Goal: Task Accomplishment & Management: Contribute content

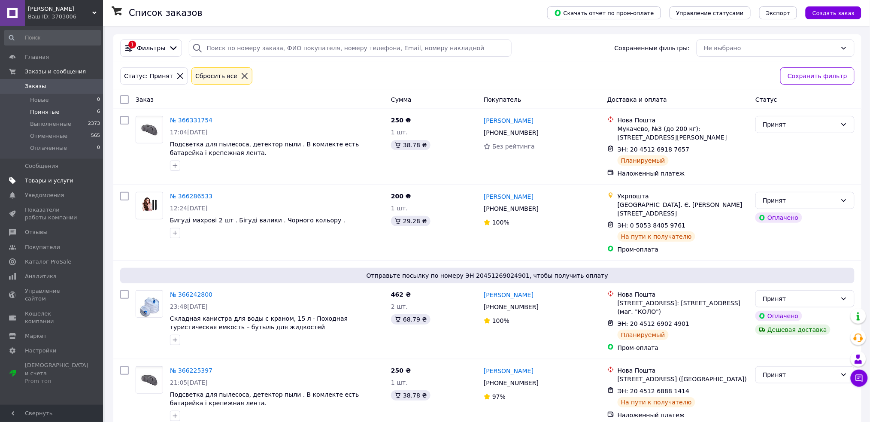
click at [77, 177] on span "Товары и услуги" at bounding box center [52, 181] width 55 height 8
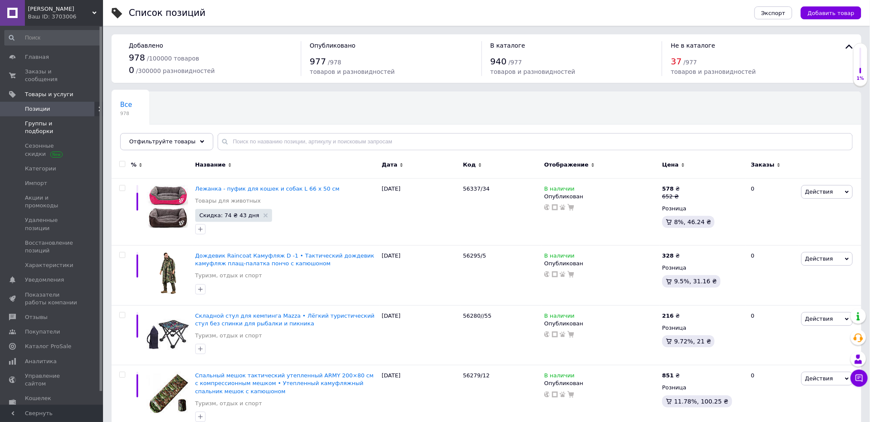
click at [73, 116] on link "Группы и подборки" at bounding box center [52, 127] width 105 height 22
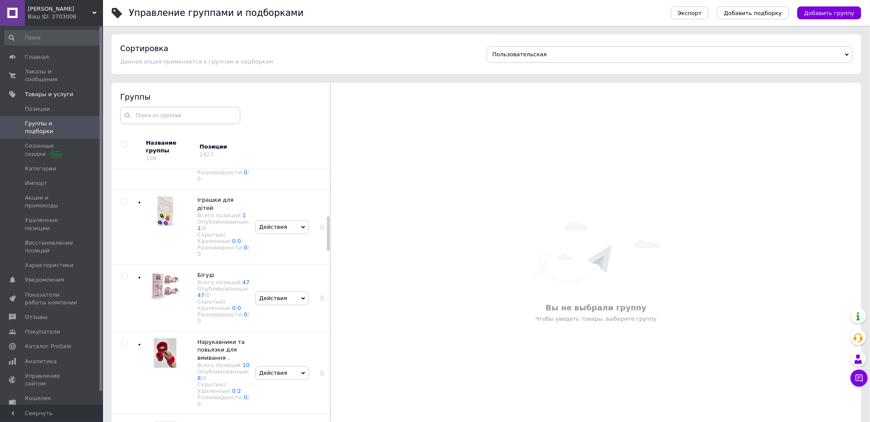
scroll to position [464, 0]
drag, startPoint x: 328, startPoint y: 180, endPoint x: 331, endPoint y: 234, distance: 54.7
click at [331, 234] on div "Группы Название группы 108 Позиции 2423 Корневая группа Всего позиций: 1436 Опу…" at bounding box center [221, 272] width 219 height 379
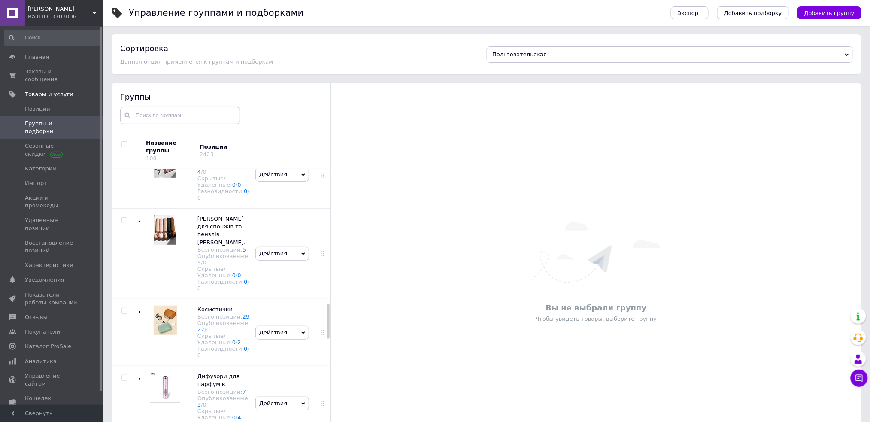
scroll to position [1206, 0]
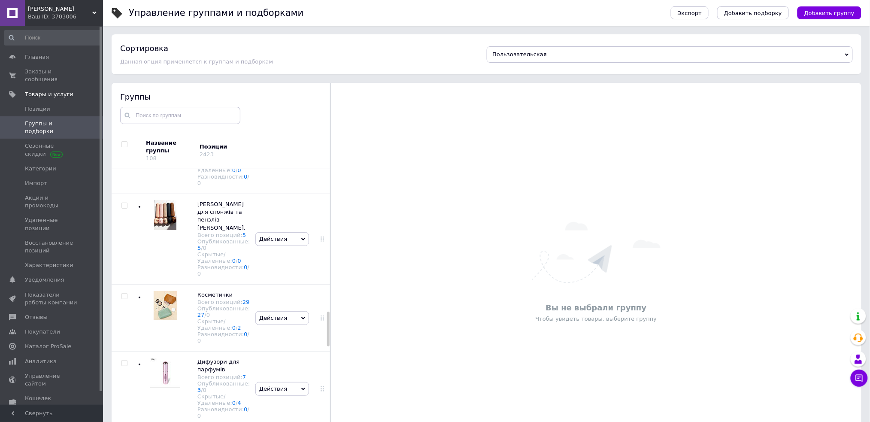
drag, startPoint x: 327, startPoint y: 236, endPoint x: 332, endPoint y: 323, distance: 87.3
click at [331, 323] on div "Группы Название группы 108 Позиции 2423 Корневая группа Всего позиций: 1436 Опу…" at bounding box center [221, 272] width 219 height 379
click at [275, 284] on div "Действия Скрыть группу Редактировать группу Добавить подгруппу Добавить товар У…" at bounding box center [282, 239] width 58 height 91
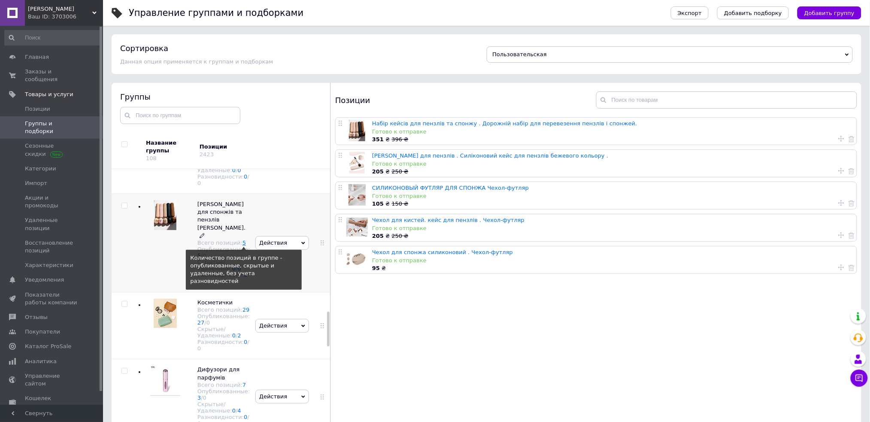
click at [243, 246] on link "5" at bounding box center [244, 243] width 3 height 6
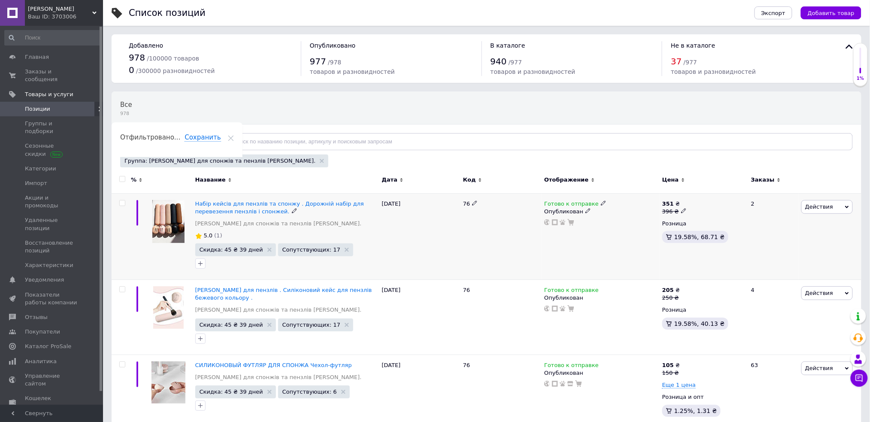
click at [681, 208] on icon at bounding box center [683, 210] width 5 height 5
type input "300"
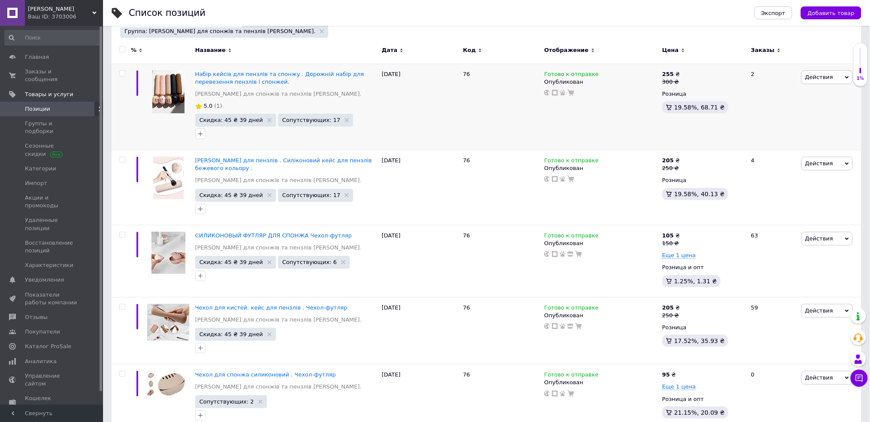
scroll to position [136, 0]
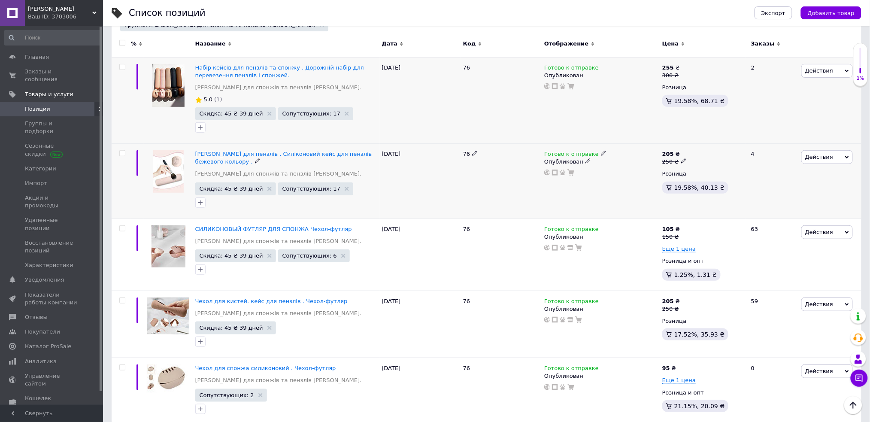
click at [682, 159] on use at bounding box center [683, 161] width 5 height 5
type input "230"
click at [682, 158] on span at bounding box center [683, 161] width 5 height 6
click at [704, 146] on input "230" at bounding box center [724, 148] width 65 height 17
type input "240"
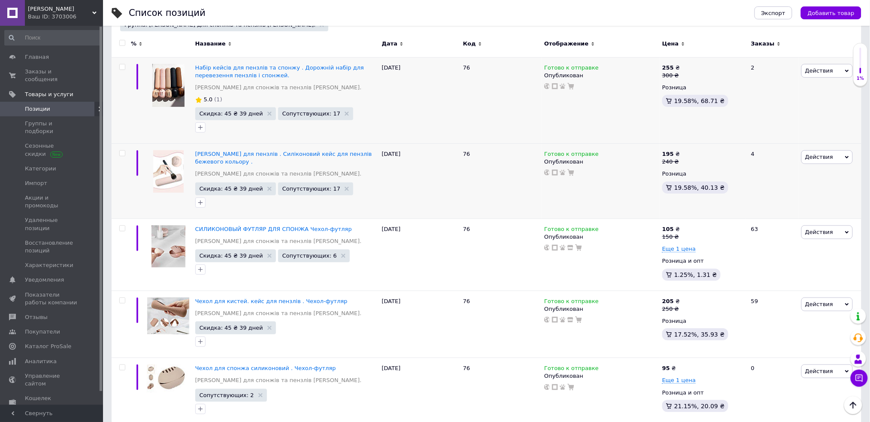
scroll to position [140, 0]
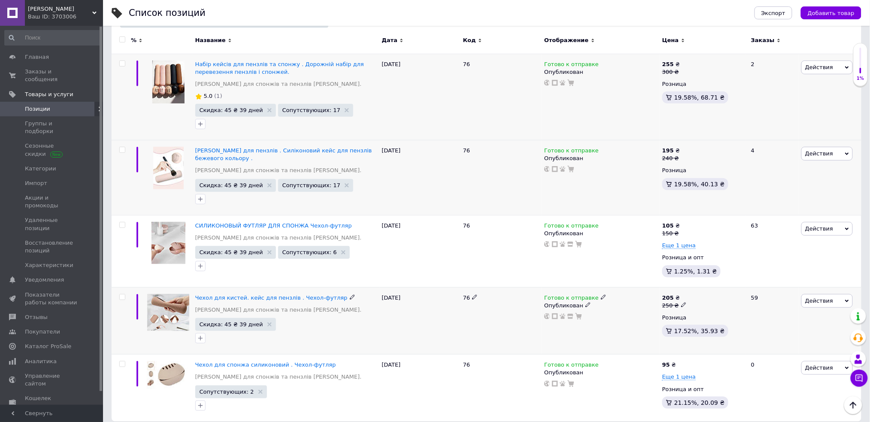
click at [681, 302] on icon at bounding box center [683, 304] width 5 height 5
drag, startPoint x: 711, startPoint y: 284, endPoint x: 702, endPoint y: 283, distance: 9.1
click at [702, 283] on input "250" at bounding box center [724, 291] width 65 height 17
type input "240"
click at [678, 70] on div "300 ₴" at bounding box center [675, 72] width 24 height 8
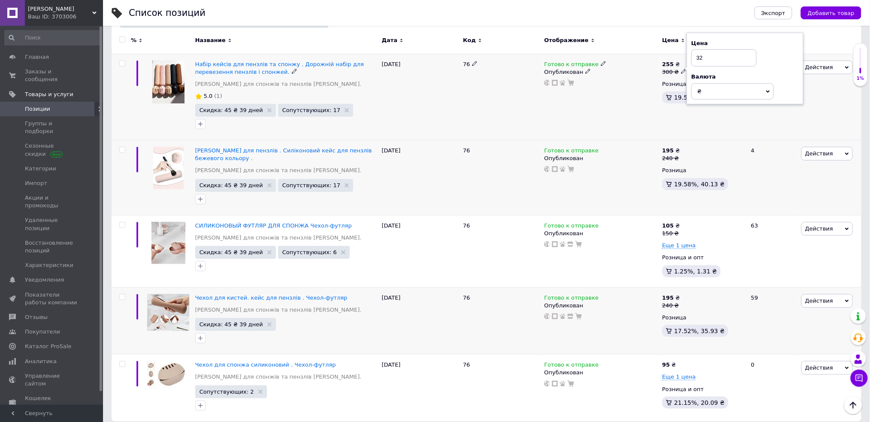
type input "320"
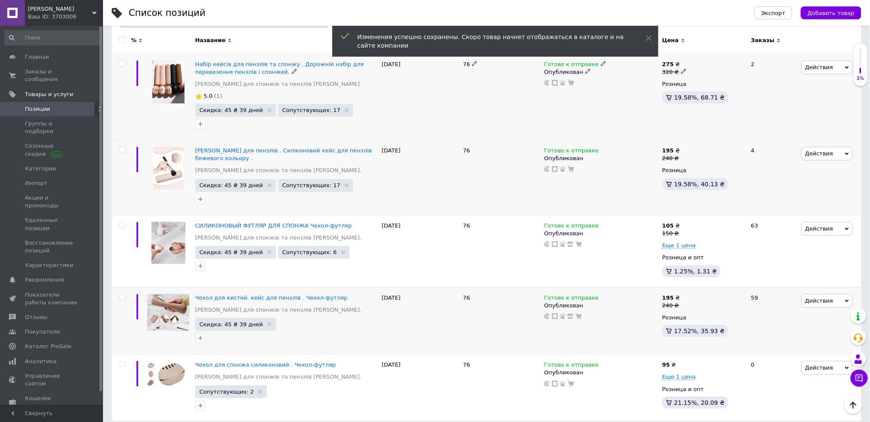
click at [681, 71] on icon at bounding box center [683, 71] width 5 height 5
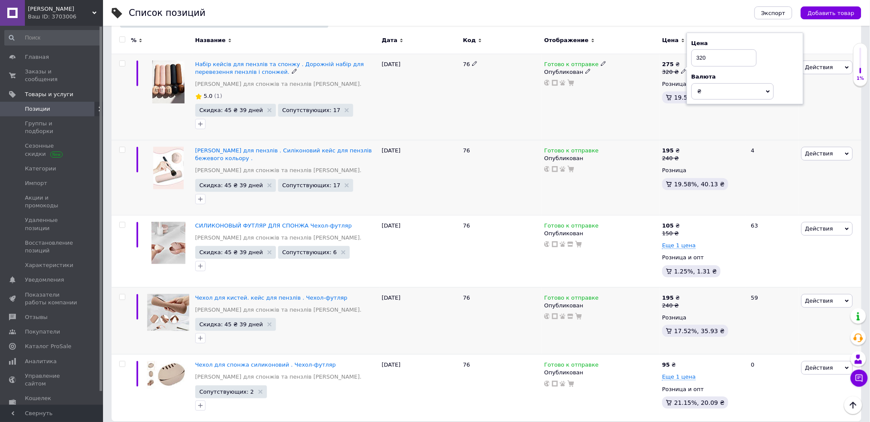
click at [714, 122] on div "275 ₴ 320 ₴ Цена 320 Валюта ₴ $ € CHF £ ¥ PLN ₸ MDL HUF KGS CN¥ TRY ₩ lei Розни…" at bounding box center [703, 97] width 86 height 86
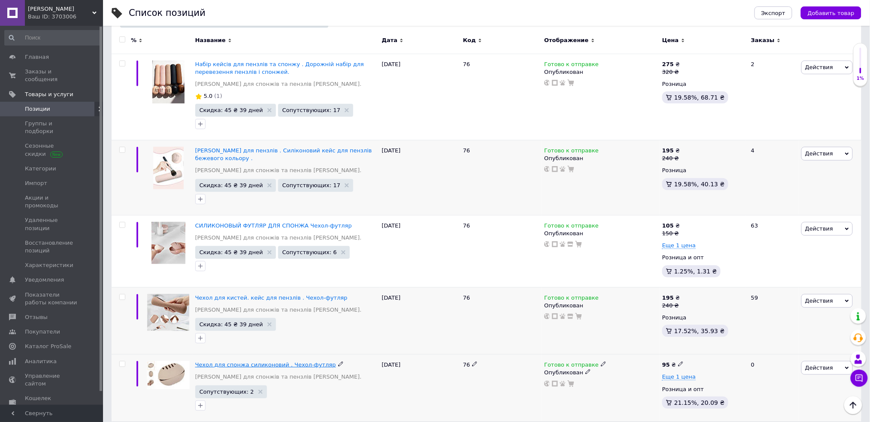
click at [272, 362] on span "Чехол для спонжа силиконовий . Чехол-футляр" at bounding box center [265, 365] width 141 height 6
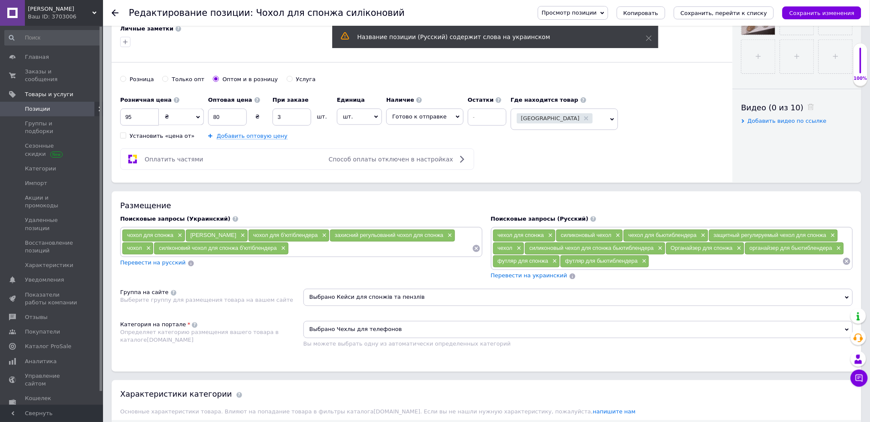
scroll to position [375, 0]
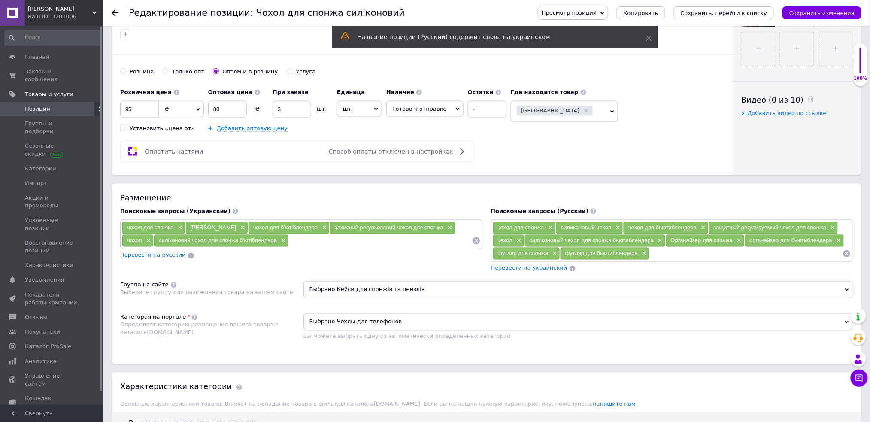
click at [131, 72] on div "Розница" at bounding box center [142, 72] width 24 height 8
click at [126, 72] on input "Розница" at bounding box center [123, 71] width 6 height 6
radio input "true"
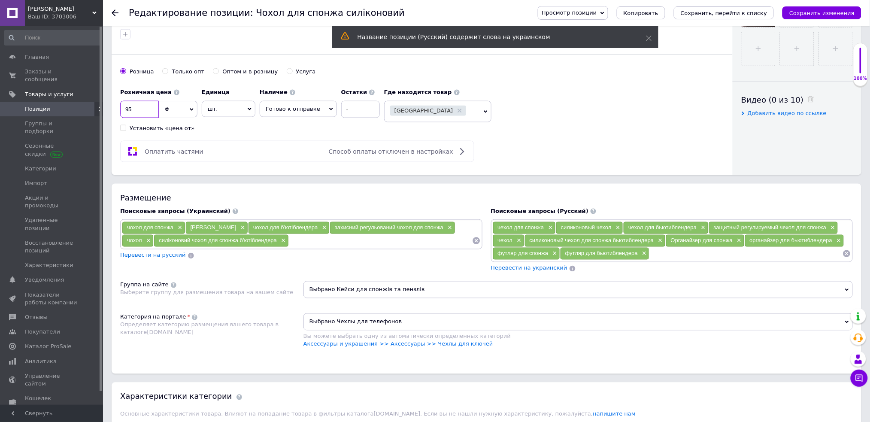
click at [142, 105] on input "95" at bounding box center [139, 109] width 39 height 17
click at [803, 13] on icon "Сохранить изменения" at bounding box center [822, 13] width 65 height 6
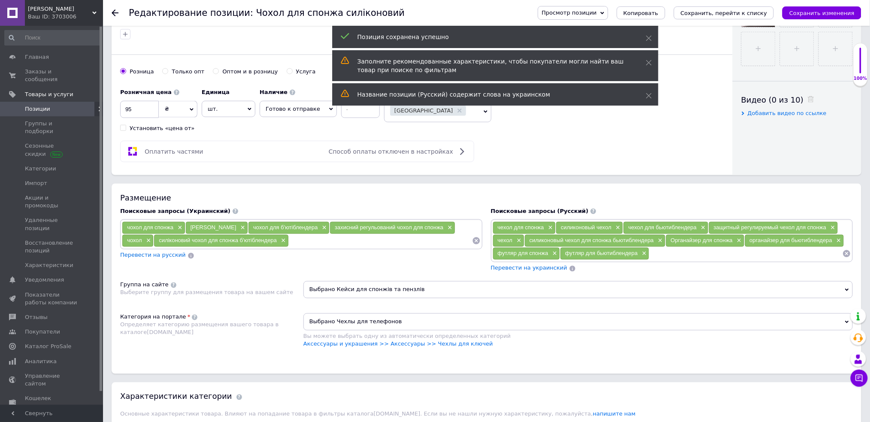
click at [78, 105] on span "Позиции" at bounding box center [52, 109] width 55 height 8
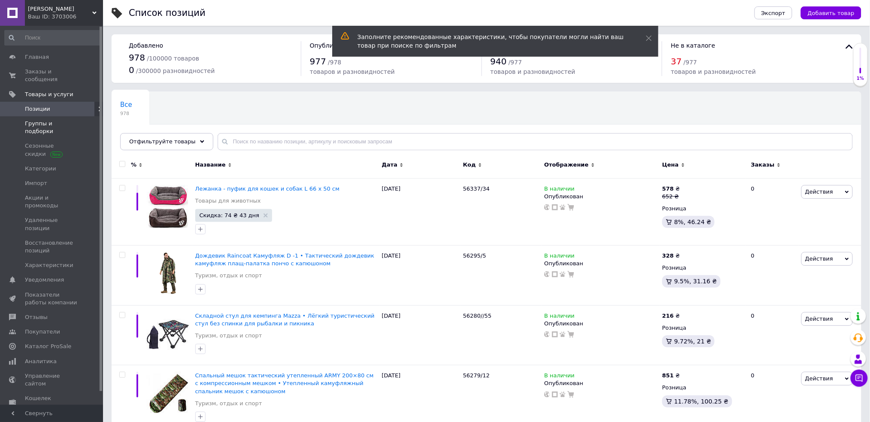
click at [73, 120] on span "Группы и подборки" at bounding box center [52, 127] width 55 height 15
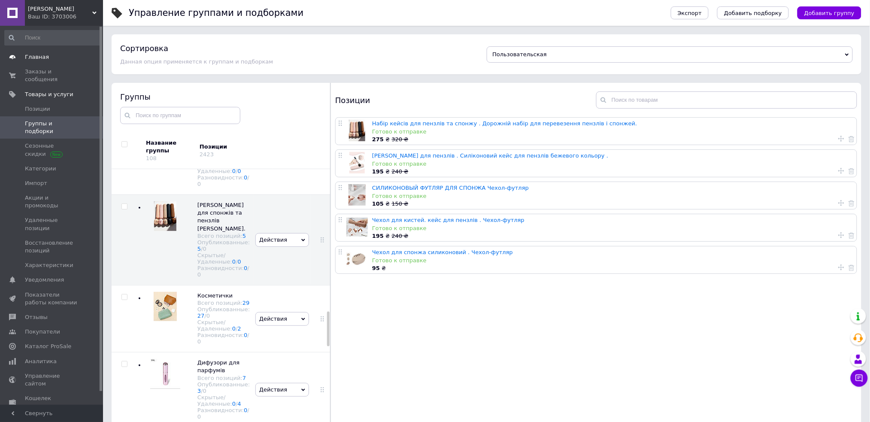
click at [57, 59] on span "Главная" at bounding box center [52, 57] width 55 height 8
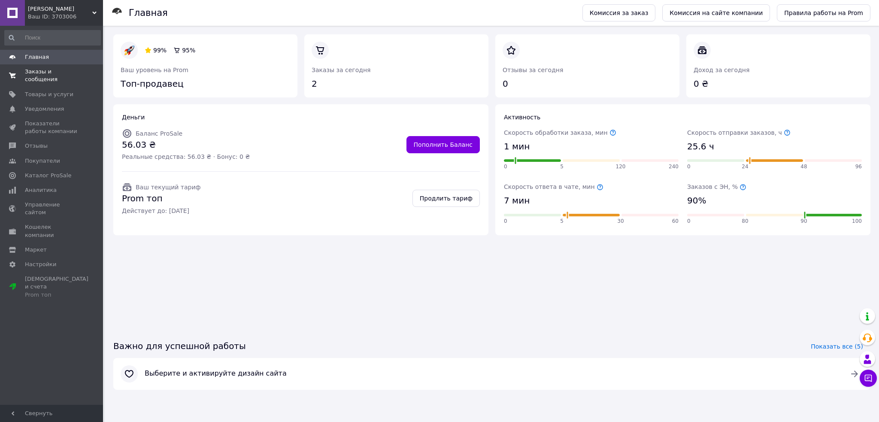
click at [77, 67] on link "Заказы и сообщения 0 0" at bounding box center [52, 75] width 105 height 22
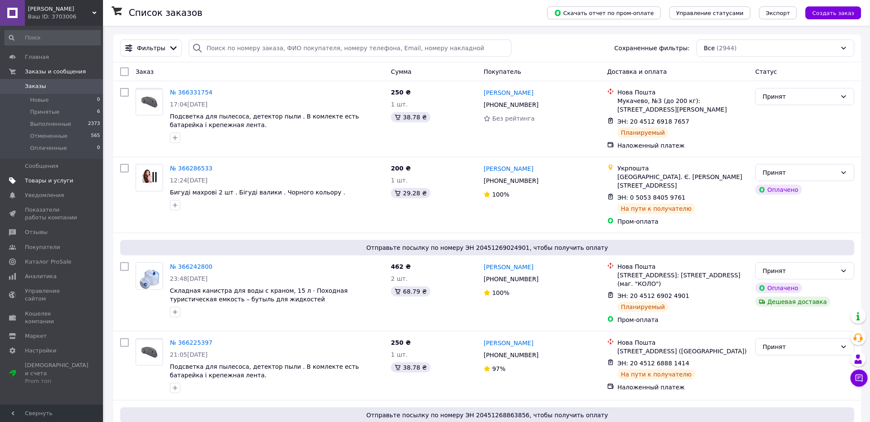
click at [71, 175] on link "Товары и услуги" at bounding box center [52, 180] width 105 height 15
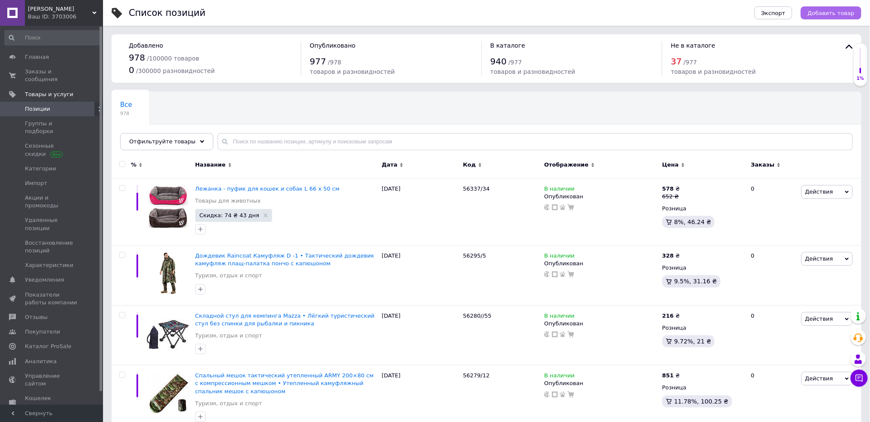
click at [846, 11] on span "Добавить товар" at bounding box center [831, 13] width 47 height 6
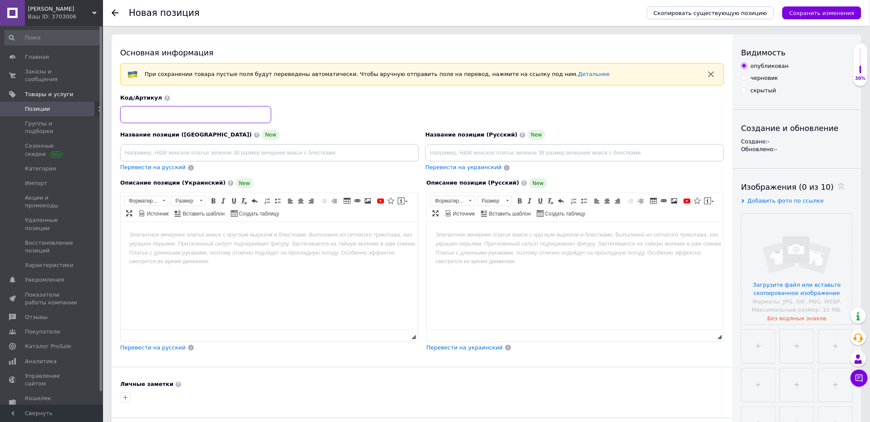
click at [241, 119] on input at bounding box center [195, 114] width 151 height 17
type input "9999"
click at [303, 162] on div "Название позиции (Украинский) New Перевести на русский" at bounding box center [269, 151] width 305 height 49
click at [461, 155] on input at bounding box center [575, 152] width 299 height 17
click at [287, 146] on input at bounding box center [269, 152] width 299 height 17
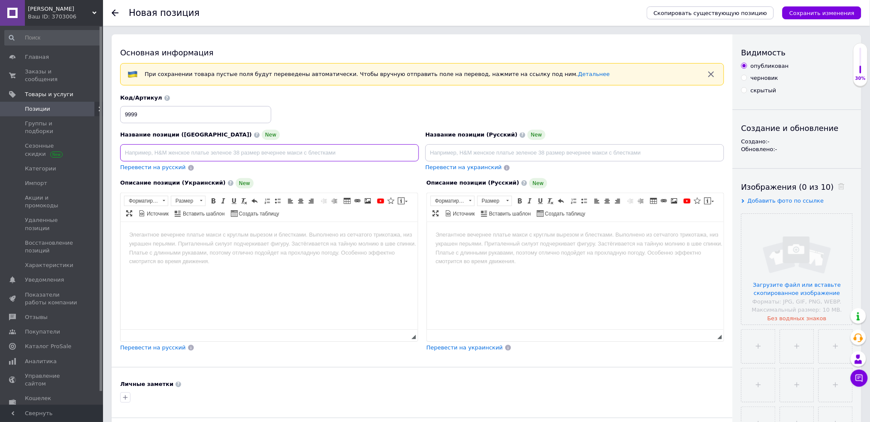
paste input "Чохол для клавіатури ноутбуків"
type input "Чохол для клавіатури ноутбуків . Накладка захист ."
click at [444, 153] on input at bounding box center [575, 152] width 299 height 17
paste input "Чохол для клавіатури ноутбуків"
type input "Чохол для клавіатури ноутбуків"
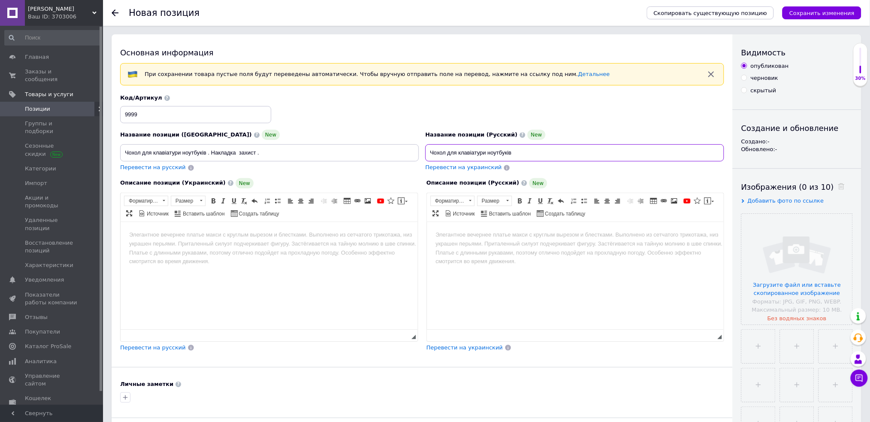
drag, startPoint x: 526, startPoint y: 151, endPoint x: 396, endPoint y: 142, distance: 129.6
click at [396, 142] on div "Название позиции (Украинский) New Чохол для клавіатури ноутбуків . Накладка зах…" at bounding box center [422, 133] width 611 height 84
click at [523, 156] on input at bounding box center [575, 152] width 299 height 17
paste input "Чехол для клавиатуры ноутбуков"
type input "Чехол для клавиатуры ноутбуков"
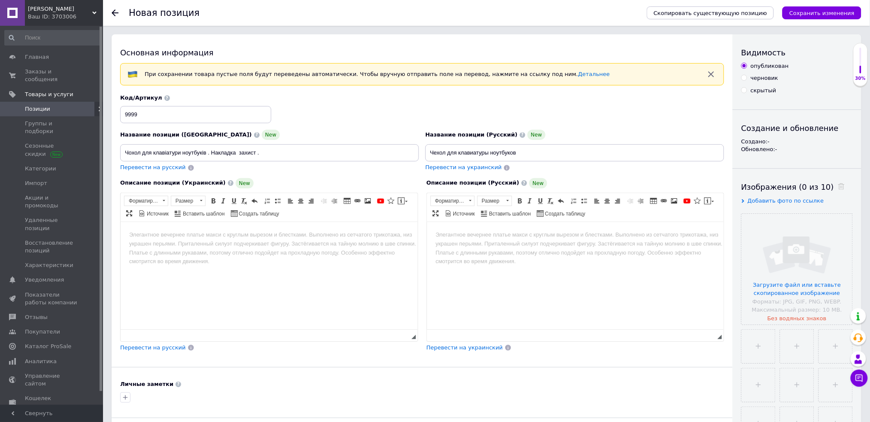
click at [248, 240] on html at bounding box center [268, 235] width 297 height 26
paste body "Визуальный текстовый редактор, 71F66A7B-1666-44D1-8BEE-1EBA4387D0E5"
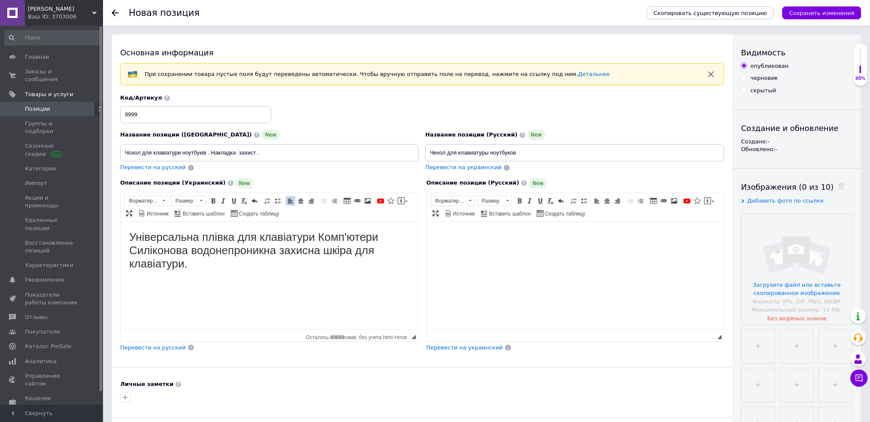
click at [533, 245] on html at bounding box center [575, 235] width 297 height 26
paste body "Визуальный текстовый редактор, 53C4FEFF-269A-47A0-9A56-DE5E794F0639"
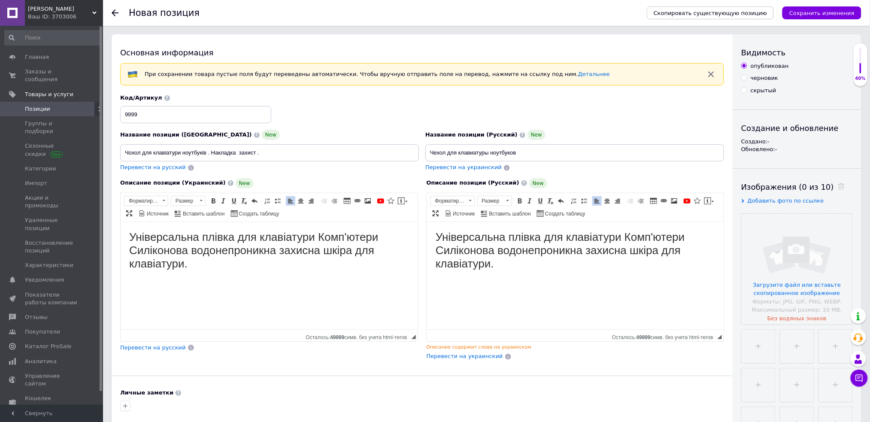
click at [242, 268] on h1 "Універсальна плівка для клавіатури Комп'ютери Силіконова водонепроникна захисна…" at bounding box center [269, 250] width 280 height 40
click at [790, 292] on input "file" at bounding box center [797, 269] width 111 height 111
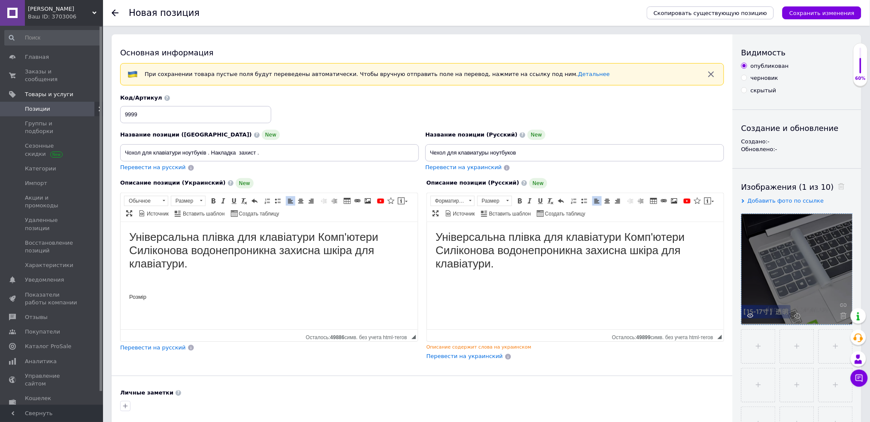
click at [169, 297] on p "Розмір" at bounding box center [269, 296] width 280 height 9
drag, startPoint x: 183, startPoint y: 297, endPoint x: 119, endPoint y: 301, distance: 63.7
click at [120, 301] on html "Універсальна плівка для клавіатури Комп'ютери Силіконова водонепроникна захисна…" at bounding box center [268, 266] width 297 height 88
click at [171, 312] on span "Копировать" at bounding box center [178, 315] width 36 height 10
copy p "Розмір 15-17 ."
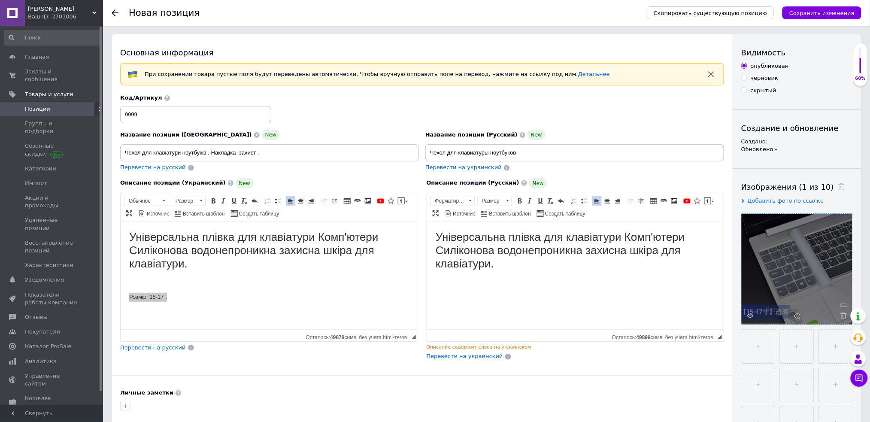
click at [437, 279] on html "Універсальна плівка для клавіатури Комп'ютери Силіконова водонепроникна захисна…" at bounding box center [575, 251] width 297 height 58
click at [499, 266] on h1 "Універсальна плівка для клавіатури Комп'ютери Силіконова водонепроникна захисна…" at bounding box center [575, 250] width 280 height 40
click at [187, 298] on p "Розмір 15-17 ." at bounding box center [269, 296] width 280 height 9
click at [751, 346] on input "file" at bounding box center [758, 346] width 33 height 33
type input "C:\fakepath\photo_2025-10-12_18-10-14.jpg"
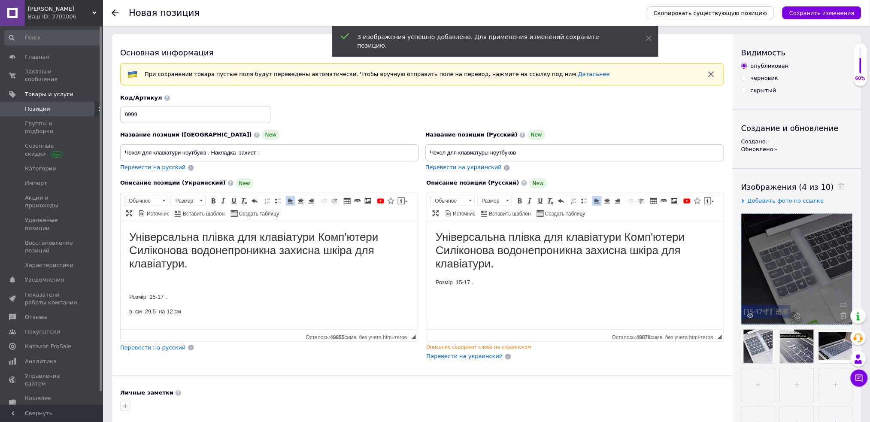
drag, startPoint x: 795, startPoint y: 270, endPoint x: 785, endPoint y: 288, distance: 20.7
click at [786, 297] on div at bounding box center [797, 269] width 111 height 111
drag, startPoint x: 781, startPoint y: 265, endPoint x: 757, endPoint y: 307, distance: 48.9
click at [757, 307] on div at bounding box center [797, 269] width 111 height 111
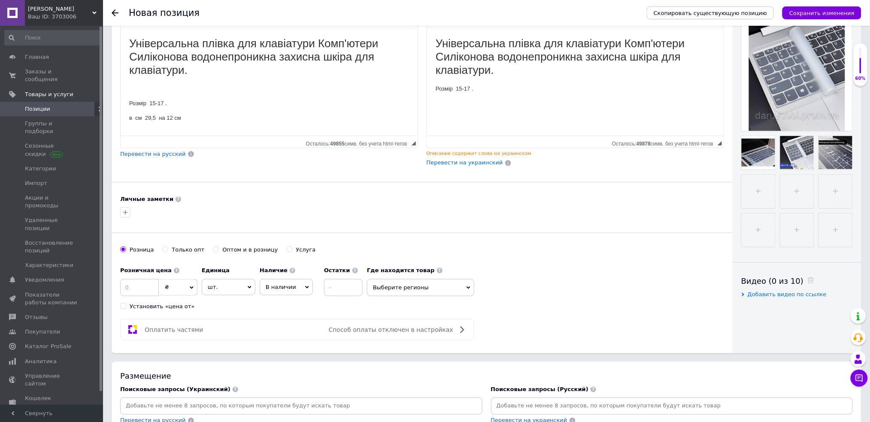
scroll to position [214, 0]
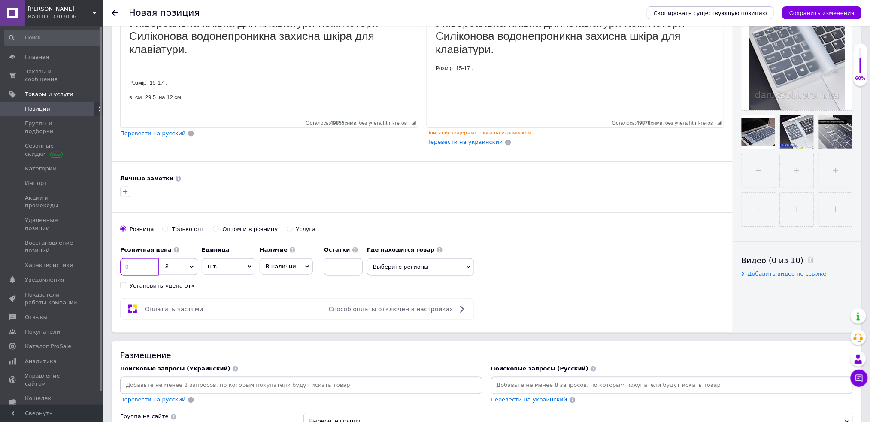
click at [129, 267] on input at bounding box center [139, 266] width 39 height 17
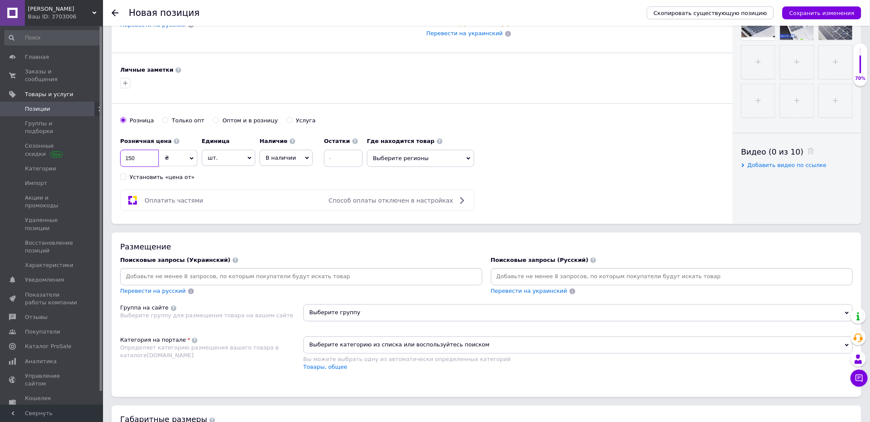
scroll to position [336, 0]
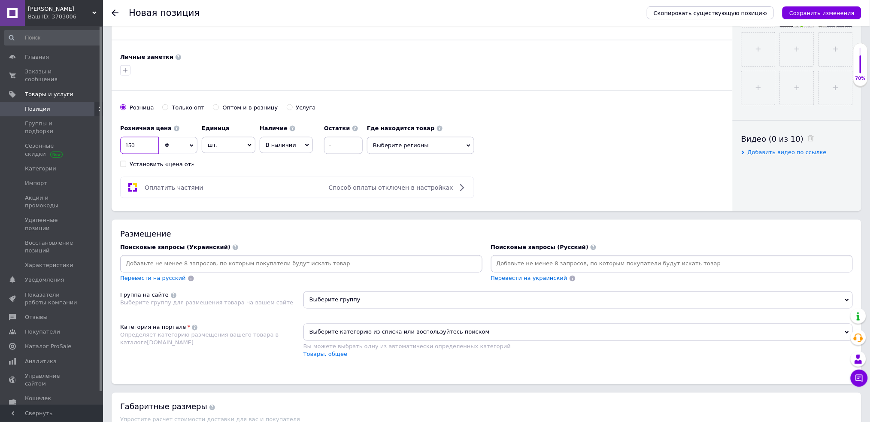
type input "150"
click at [341, 145] on input at bounding box center [343, 145] width 39 height 17
type input "1"
click at [306, 158] on div "Розничная цена 150 ₴ $ € CHF £ ¥ PLN ₸ MDL HUF KGS CN¥ TRY ₩ lei Установить «це…" at bounding box center [243, 144] width 247 height 48
click at [304, 141] on span "В наличии" at bounding box center [286, 145] width 53 height 16
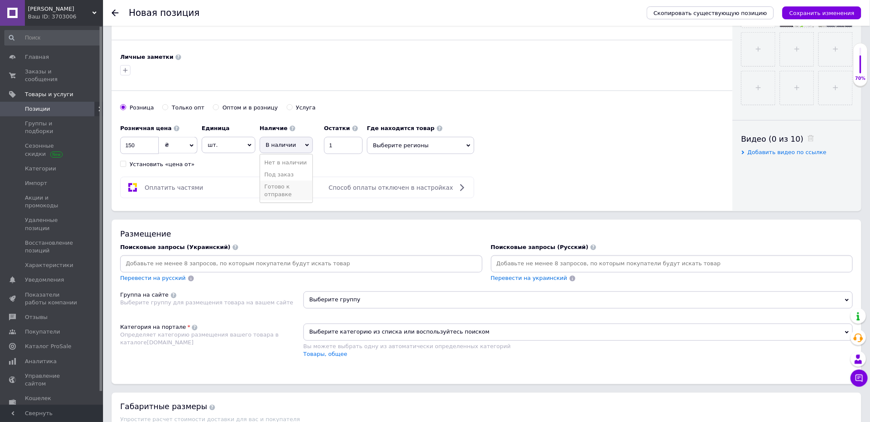
click at [290, 191] on li "Готово к отправке" at bounding box center [286, 191] width 52 height 20
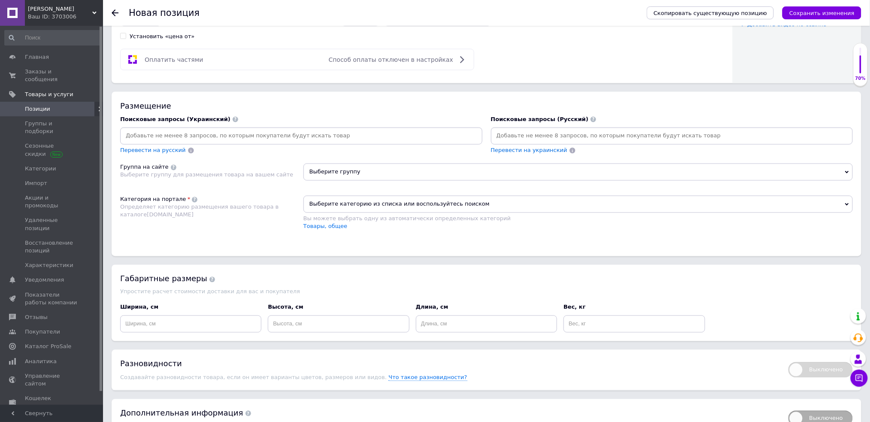
scroll to position [466, 0]
click at [270, 140] on input at bounding box center [301, 134] width 359 height 13
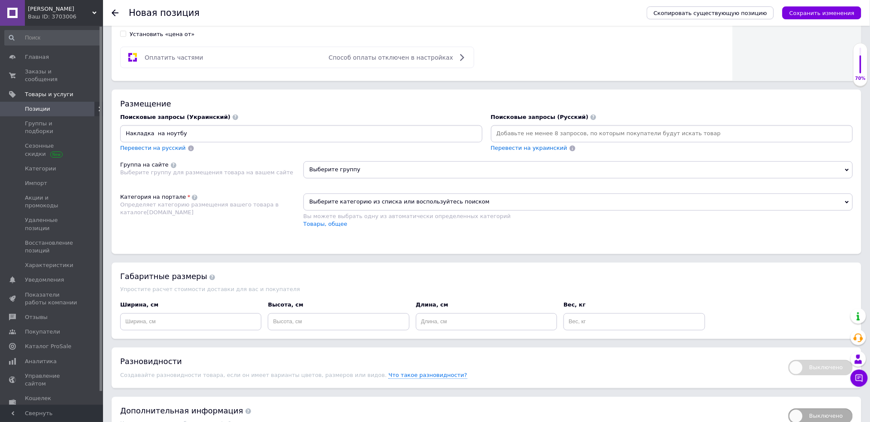
type input "Накладка на ноутбук"
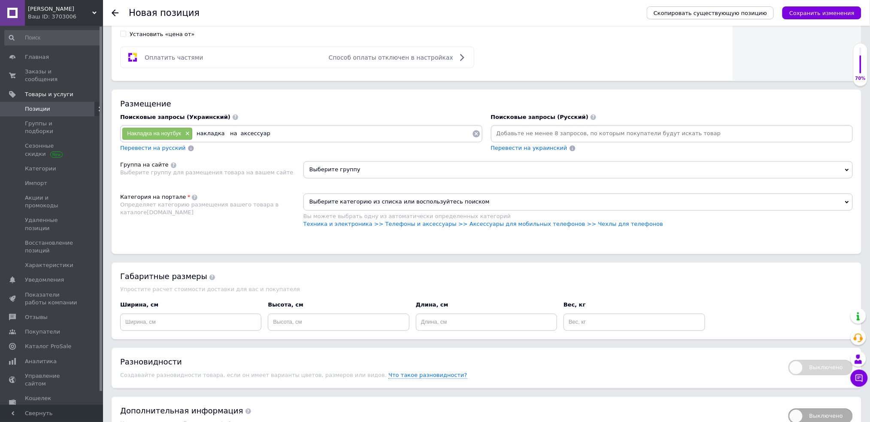
type input "накладка на аксессуари"
type input "накладка на клавиатуру"
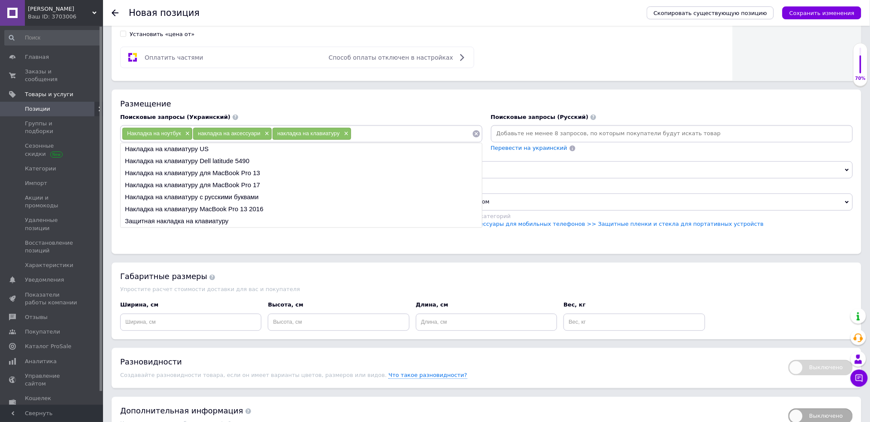
drag, startPoint x: 301, startPoint y: 295, endPoint x: 290, endPoint y: 286, distance: 14.3
click at [301, 254] on div "Размещение Поисковые запросы (Украинский) Накладка на ноутбук × накладка на акс…" at bounding box center [487, 172] width 750 height 164
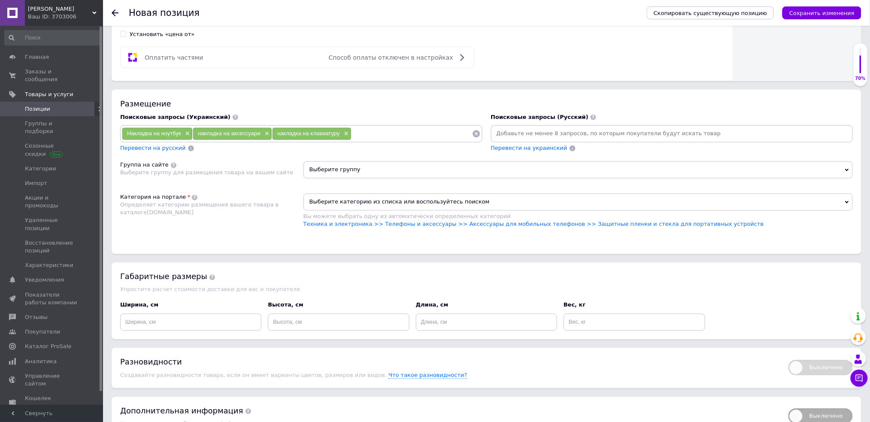
click at [146, 152] on span "Перевести на русский" at bounding box center [153, 148] width 66 height 6
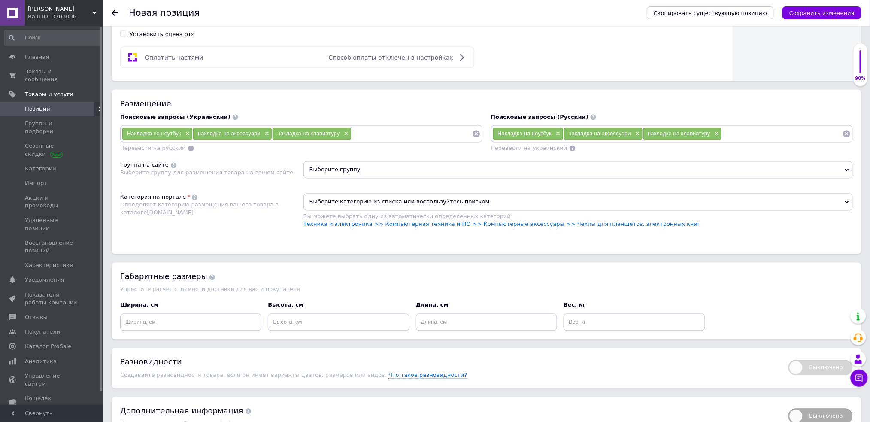
click at [396, 140] on input at bounding box center [412, 134] width 121 height 13
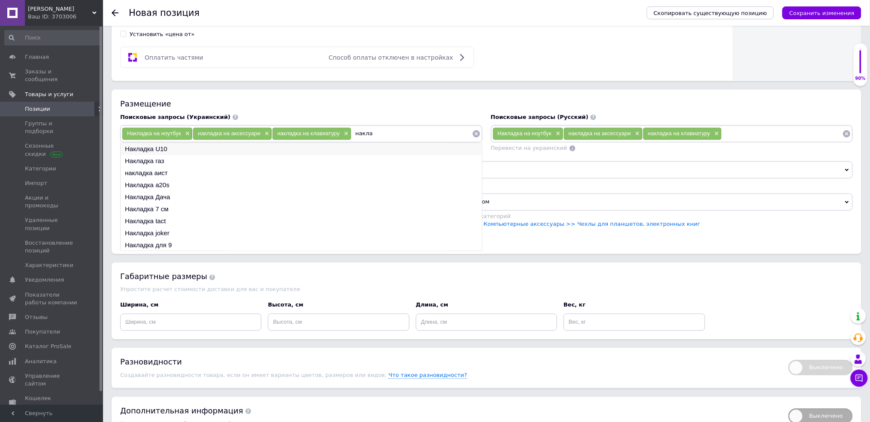
type input "накла"
click at [222, 155] on li "Накладка U10" at bounding box center [302, 149] width 362 height 12
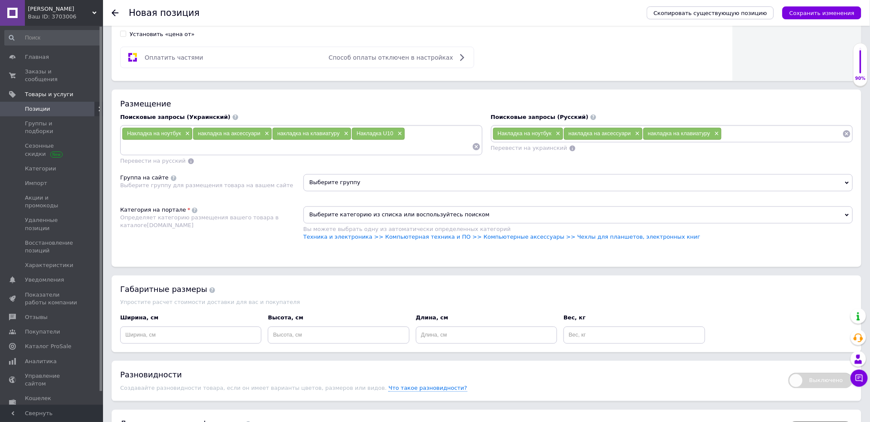
click at [214, 153] on input at bounding box center [297, 146] width 350 height 13
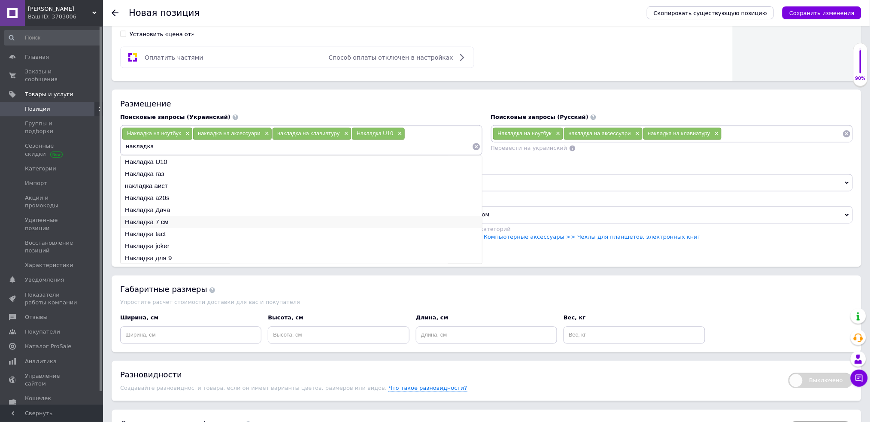
type input "накладка"
click at [189, 228] on li "Накладка 7 см" at bounding box center [302, 222] width 362 height 12
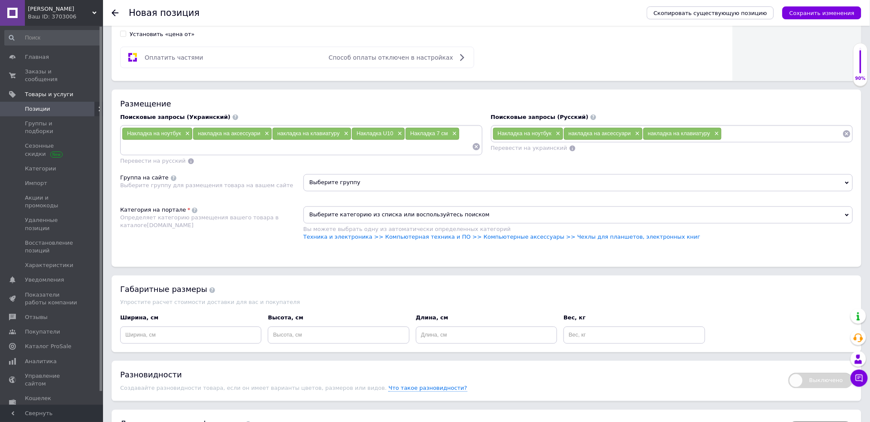
click at [345, 192] on span "Выберите группу" at bounding box center [579, 182] width 550 height 17
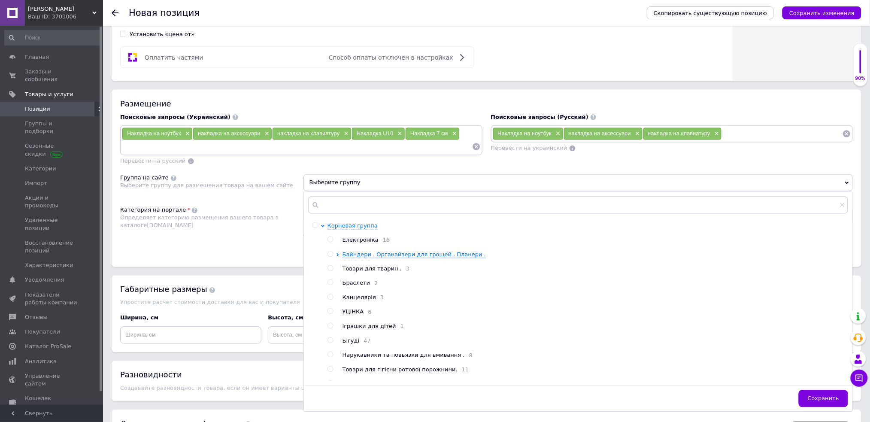
click at [331, 243] on input "radio" at bounding box center [331, 240] width 6 height 6
radio input "true"
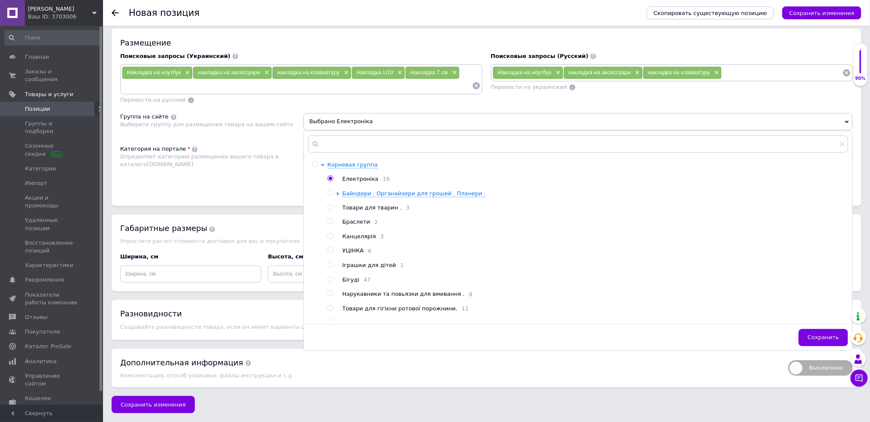
scroll to position [573, 0]
click at [831, 336] on span "Сохранить" at bounding box center [823, 337] width 31 height 6
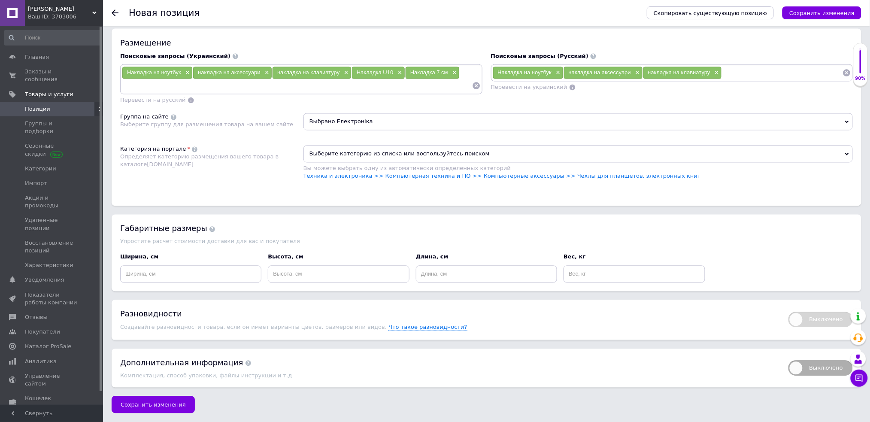
click at [396, 154] on span "Выберите категорию из списка или воспользуйтесь поиском" at bounding box center [579, 154] width 550 height 17
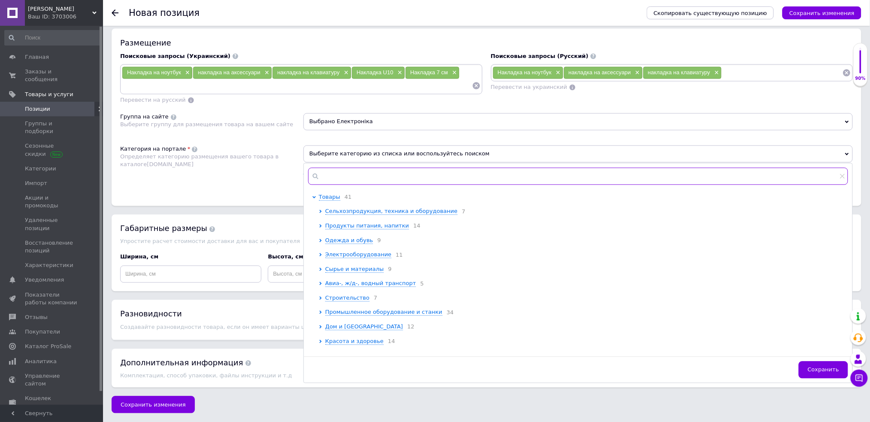
click at [392, 168] on input "text" at bounding box center [578, 176] width 540 height 17
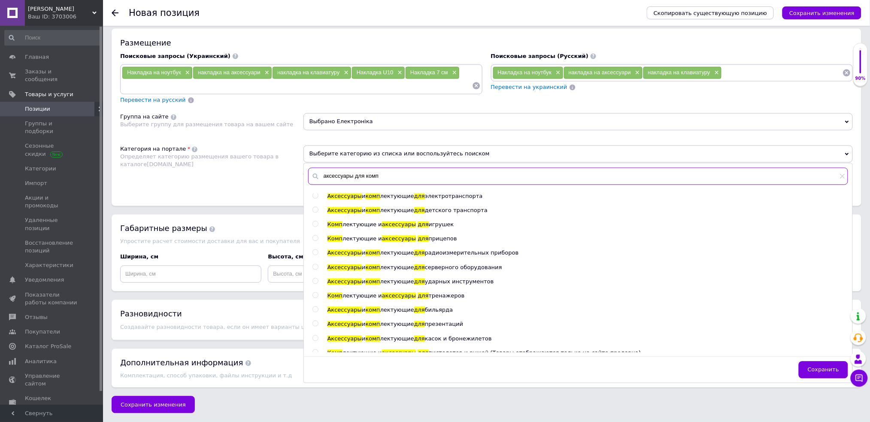
scroll to position [0, 0]
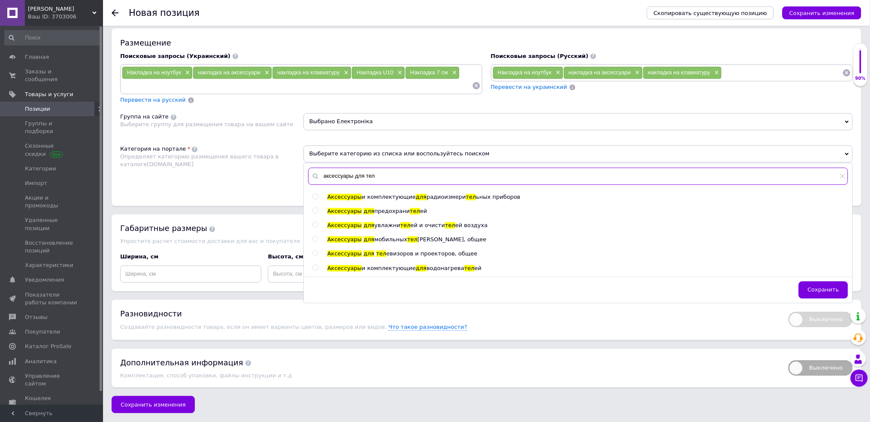
type input "аксессуары для тел"
click at [394, 240] on span "мобильных" at bounding box center [390, 240] width 33 height 6
radio input "true"
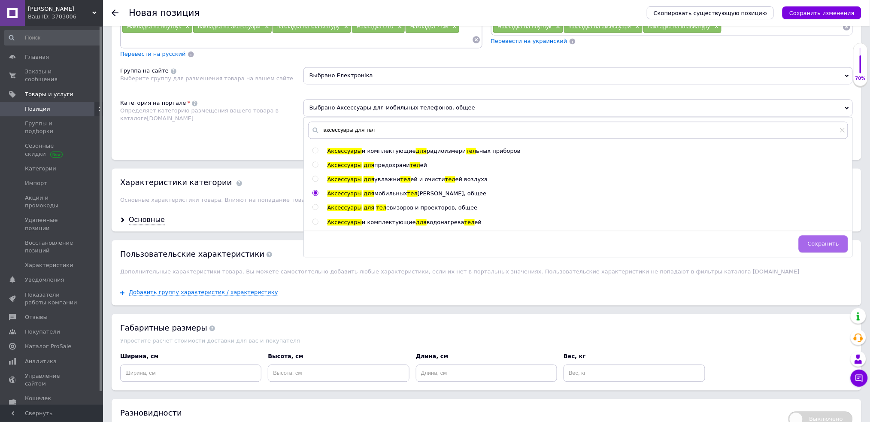
click at [822, 247] on span "Сохранить" at bounding box center [823, 244] width 31 height 6
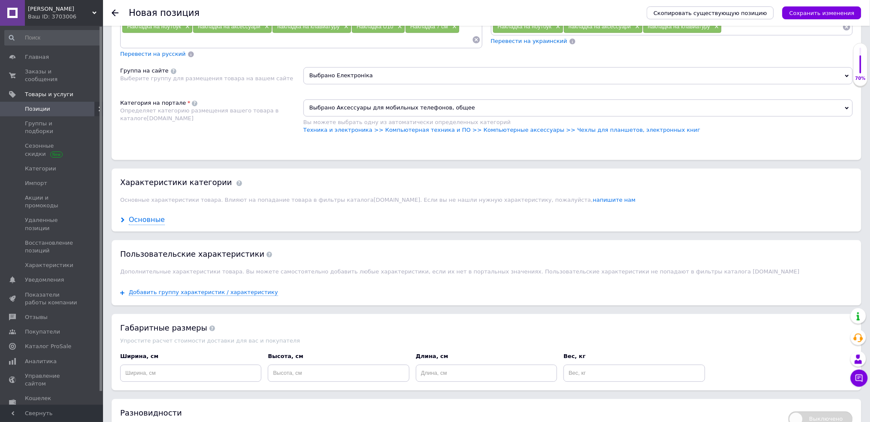
click at [145, 225] on div "Основные" at bounding box center [147, 221] width 36 height 10
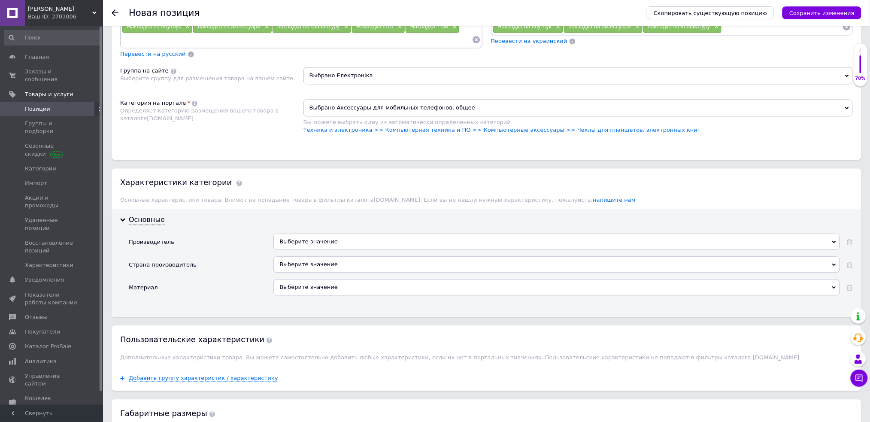
click at [321, 250] on div "Выберите значение" at bounding box center [557, 242] width 567 height 16
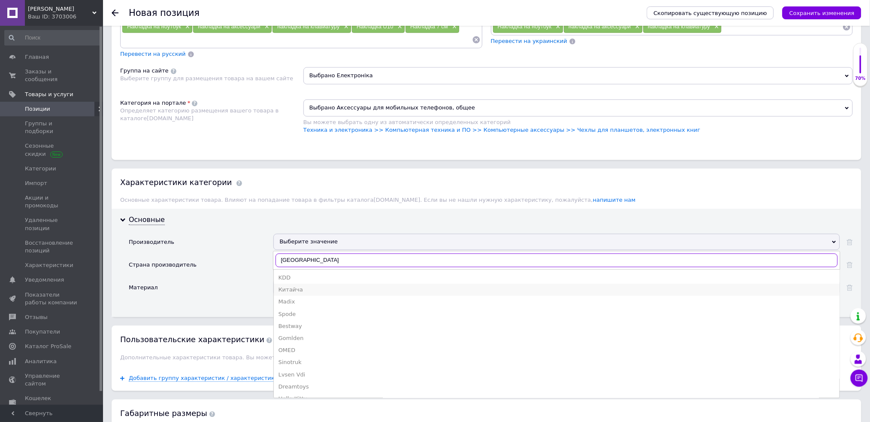
type input "[GEOGRAPHIC_DATA]"
click at [316, 294] on div "Китайча" at bounding box center [556, 290] width 557 height 8
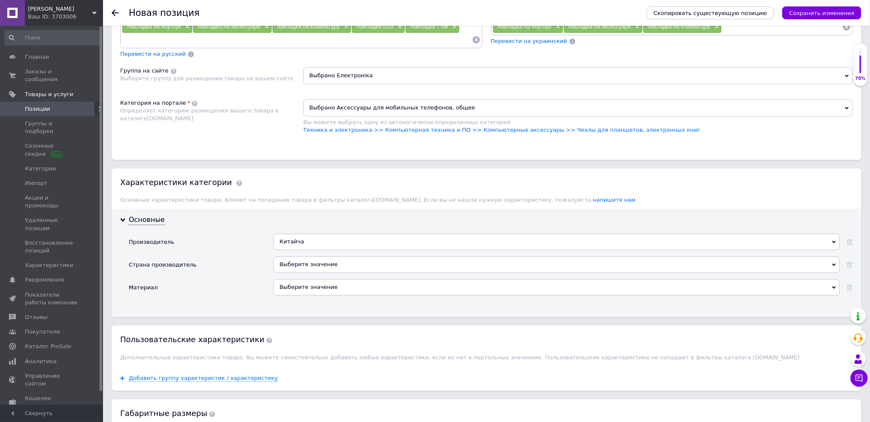
click at [310, 273] on div "Выберите значение" at bounding box center [557, 265] width 567 height 16
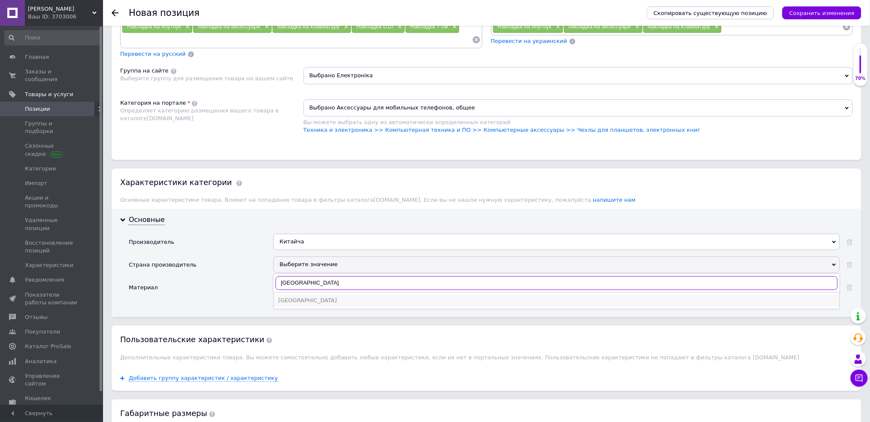
type input "[GEOGRAPHIC_DATA]"
click at [304, 305] on div "[GEOGRAPHIC_DATA]" at bounding box center [556, 301] width 557 height 8
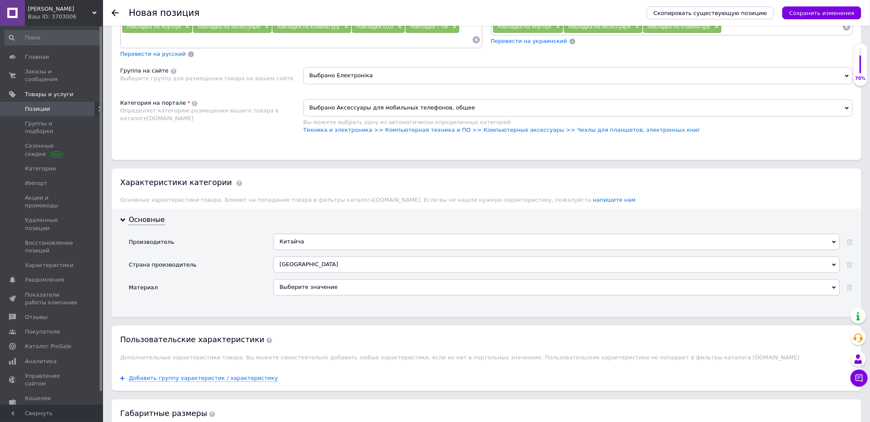
click at [349, 296] on div "Выберите значение" at bounding box center [557, 288] width 567 height 16
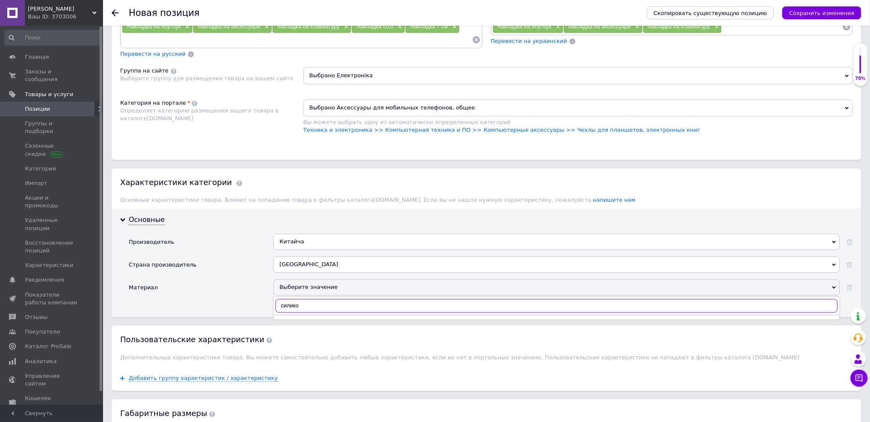
type input "силикон"
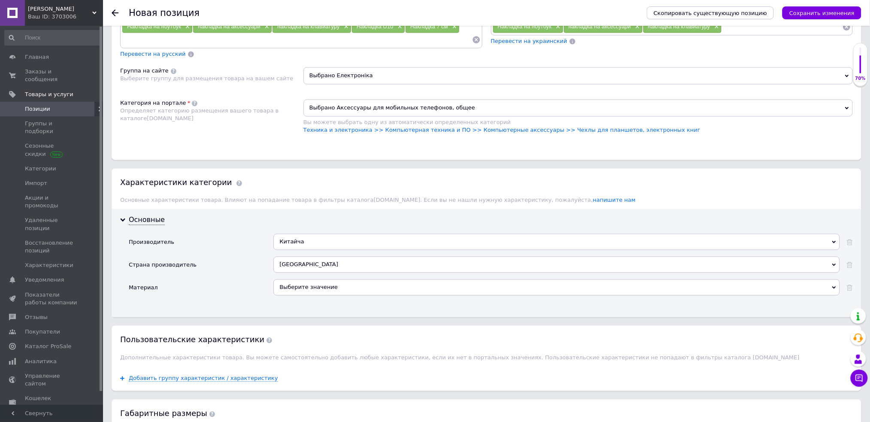
click at [315, 366] on div "Пользовательские характеристики Дополнительные характеристики товара. Вы можете…" at bounding box center [487, 346] width 750 height 40
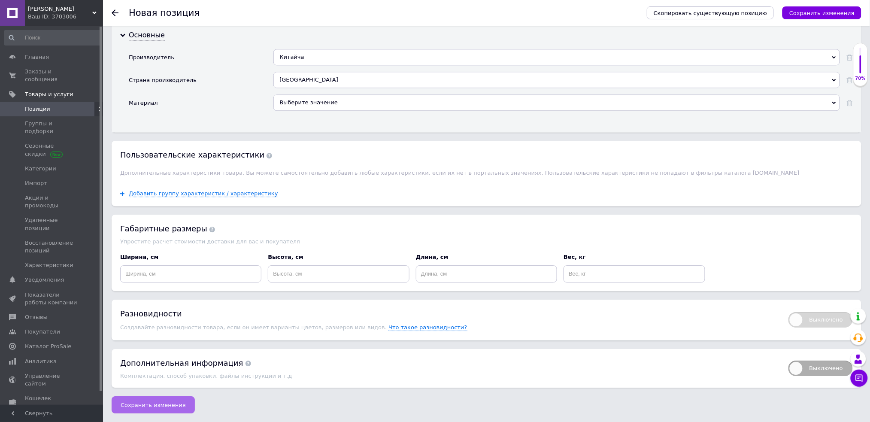
click at [160, 402] on span "Сохранить изменения" at bounding box center [153, 405] width 65 height 6
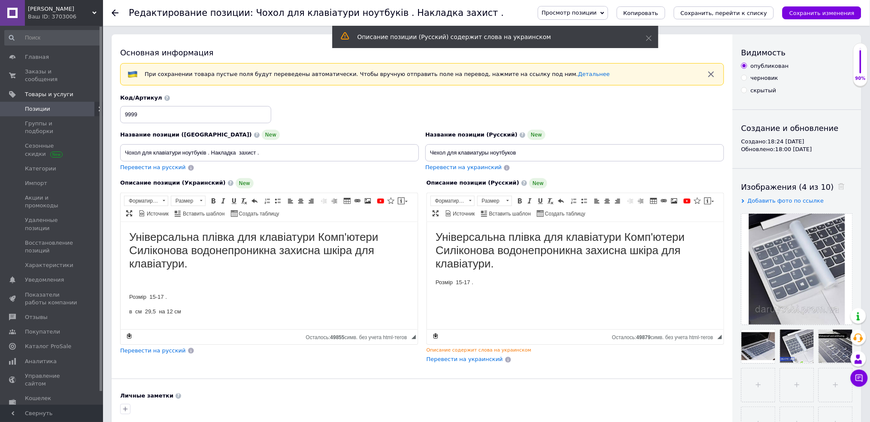
click at [41, 105] on span "Позиции" at bounding box center [37, 109] width 25 height 8
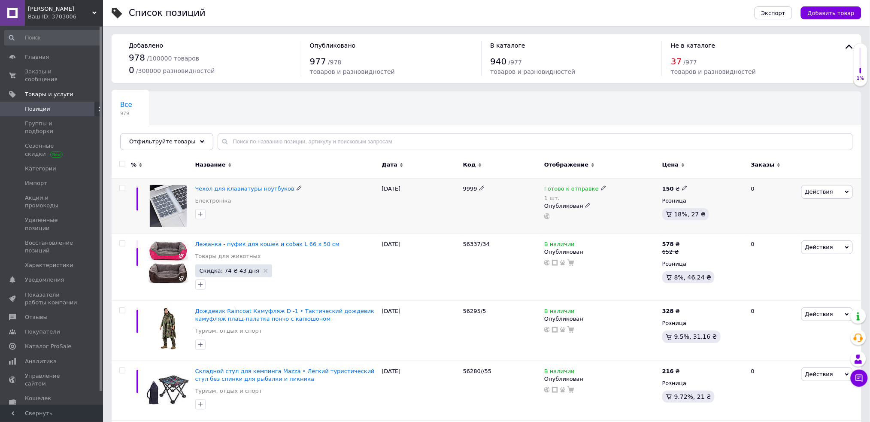
click at [834, 189] on span "Действия" at bounding box center [828, 192] width 52 height 14
click at [773, 233] on li "Копировать" at bounding box center [792, 232] width 122 height 12
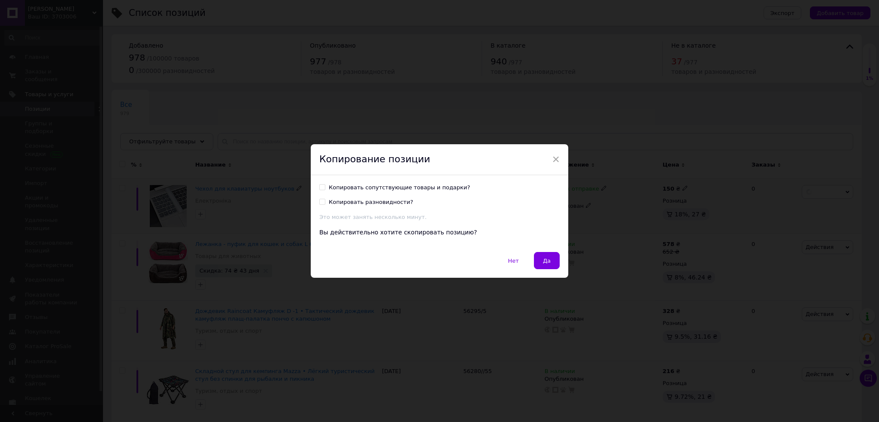
click at [425, 189] on div "Копировать сопутствующие товары и подарки?" at bounding box center [399, 188] width 141 height 8
click at [325, 189] on input "Копировать сопутствующие товары и подарки?" at bounding box center [322, 187] width 6 height 6
checkbox input "true"
click at [368, 203] on div "Копировать разновидности?" at bounding box center [371, 202] width 85 height 8
click at [325, 203] on input "Копировать разновидности?" at bounding box center [322, 202] width 6 height 6
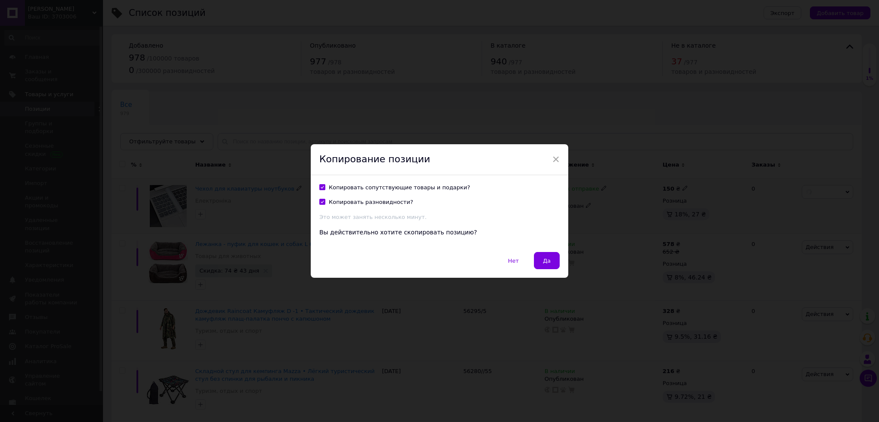
checkbox input "true"
click at [551, 259] on button "Да" at bounding box center [547, 260] width 26 height 17
